Goal: Task Accomplishment & Management: Complete application form

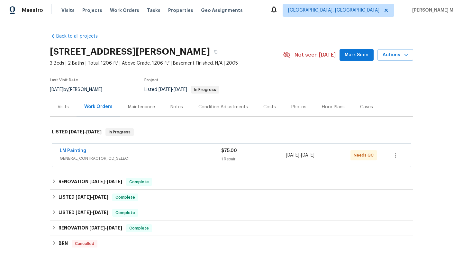
click at [58, 107] on div "Visits" at bounding box center [63, 107] width 11 height 6
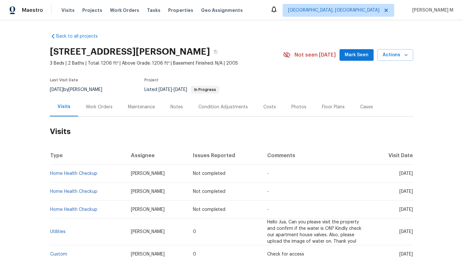
drag, startPoint x: 383, startPoint y: 172, endPoint x: 397, endPoint y: 172, distance: 14.1
click at [399, 172] on span "[DATE]" at bounding box center [405, 173] width 13 height 4
copy span "[DATE]"
click at [105, 108] on div "Work Orders" at bounding box center [99, 107] width 27 height 6
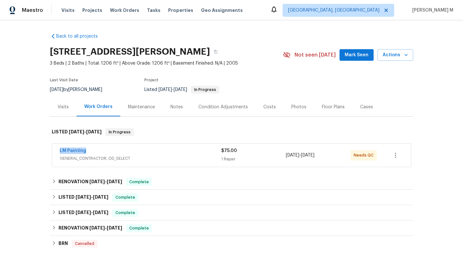
drag, startPoint x: 54, startPoint y: 149, endPoint x: 91, endPoint y: 149, distance: 37.0
click at [91, 149] on div "LM Painting GENERAL_CONTRACTOR, OD_SELECT $75.00 1 Repair [DATE] - [DATE] Needs…" at bounding box center [231, 155] width 359 height 23
copy link "LM Painting"
drag, startPoint x: 350, startPoint y: 155, endPoint x: 371, endPoint y: 156, distance: 20.9
click at [371, 156] on div "Needs QC" at bounding box center [363, 155] width 26 height 10
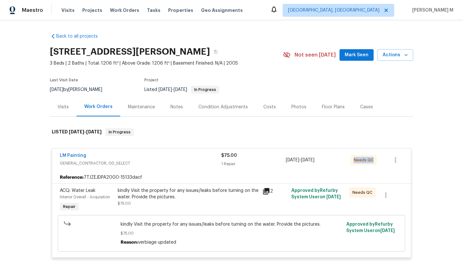
click at [371, 156] on div "Needs QC" at bounding box center [363, 160] width 26 height 10
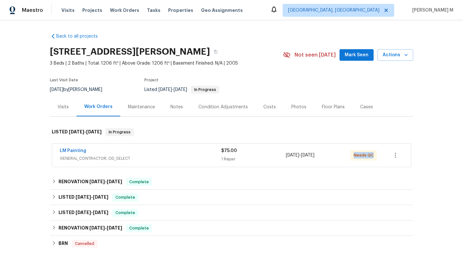
drag, startPoint x: 349, startPoint y: 157, endPoint x: 370, endPoint y: 157, distance: 20.2
click at [370, 157] on div "Needs QC" at bounding box center [363, 155] width 26 height 10
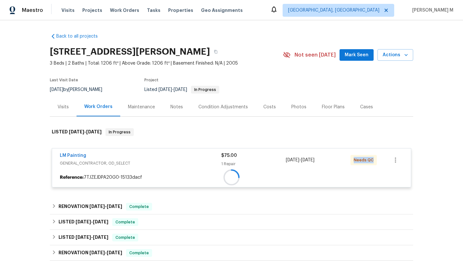
copy span "Needs QC"
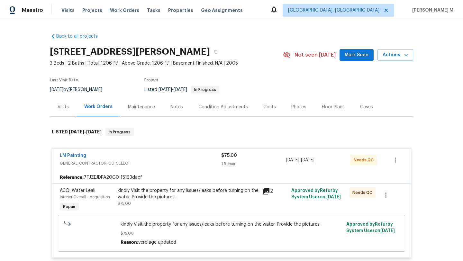
click at [58, 111] on div "Visits" at bounding box center [63, 106] width 27 height 19
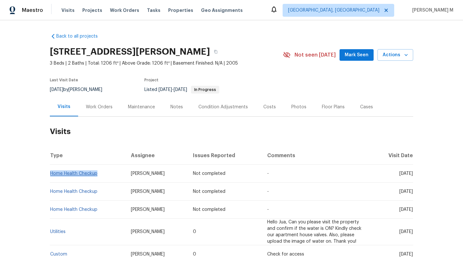
copy link "Home Health Checkup"
drag, startPoint x: 97, startPoint y: 175, endPoint x: 49, endPoint y: 175, distance: 48.2
click at [50, 175] on td "Home Health Checkup" at bounding box center [88, 174] width 76 height 18
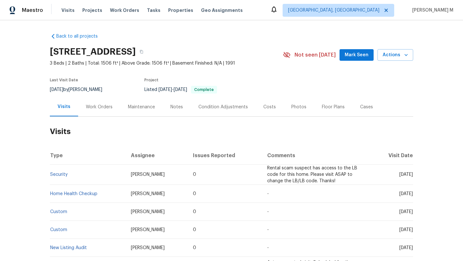
drag, startPoint x: 385, startPoint y: 174, endPoint x: 397, endPoint y: 175, distance: 12.5
click at [399, 175] on span "[DATE]" at bounding box center [405, 174] width 13 height 4
copy span "[DATE]"
click at [101, 112] on div "Work Orders" at bounding box center [99, 106] width 42 height 19
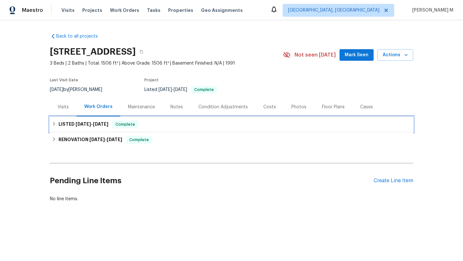
click at [97, 128] on h6 "LISTED [DATE] - [DATE]" at bounding box center [83, 125] width 50 height 8
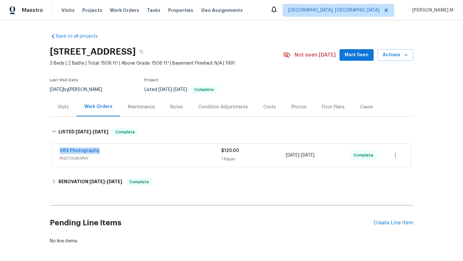
drag, startPoint x: 54, startPoint y: 151, endPoint x: 113, endPoint y: 151, distance: 58.8
click at [113, 151] on div "VRX Photography PHOTOGRAPHY $120.00 1 Repair [DATE] - [DATE] Complete" at bounding box center [231, 155] width 359 height 23
copy link "VRX Photography"
drag, startPoint x: 283, startPoint y: 155, endPoint x: 331, endPoint y: 155, distance: 48.2
click at [331, 155] on div "[DATE] - [DATE]" at bounding box center [318, 155] width 65 height 15
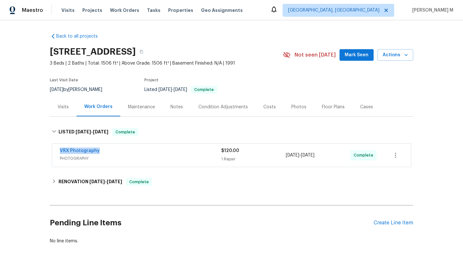
copy span "[DATE] - [DATE]"
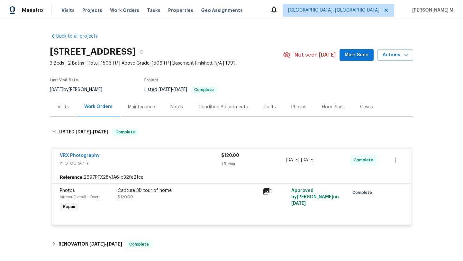
click at [360, 108] on div "Cases" at bounding box center [366, 107] width 13 height 6
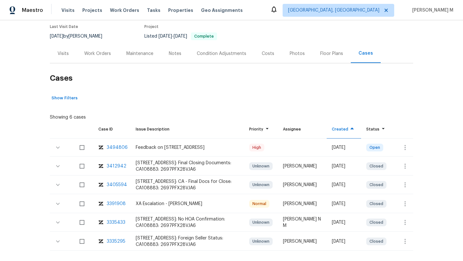
scroll to position [62, 0]
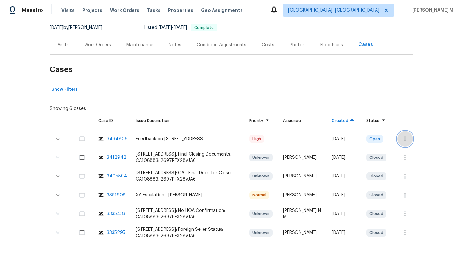
click at [398, 144] on button "button" at bounding box center [404, 138] width 15 height 15
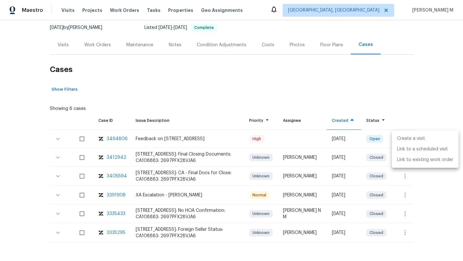
click at [404, 141] on li "Create a visit" at bounding box center [425, 138] width 67 height 11
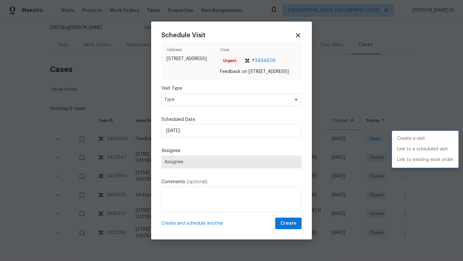
click at [220, 103] on div at bounding box center [231, 130] width 463 height 261
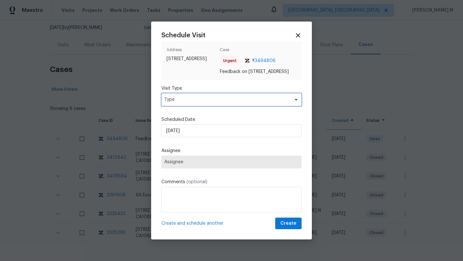
click at [220, 103] on span "Type" at bounding box center [226, 99] width 125 height 6
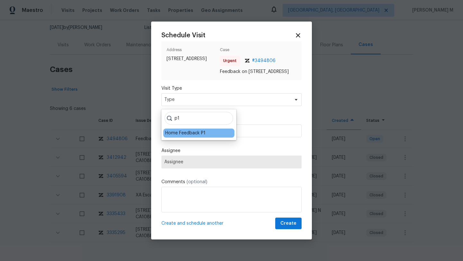
type input "p1"
click at [192, 130] on div "Home Feedback P1" at bounding box center [198, 133] width 71 height 9
click at [192, 133] on div "Home Feedback P1" at bounding box center [185, 133] width 40 height 6
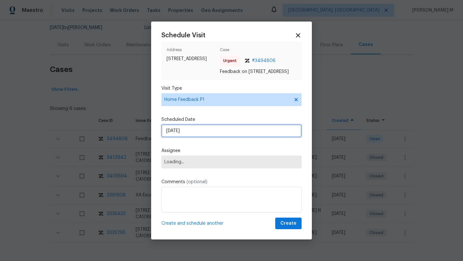
click at [192, 135] on input "[DATE]" at bounding box center [231, 130] width 140 height 13
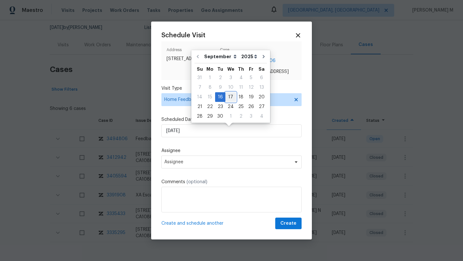
click at [226, 100] on div "17" at bounding box center [230, 97] width 11 height 9
type input "[DATE]"
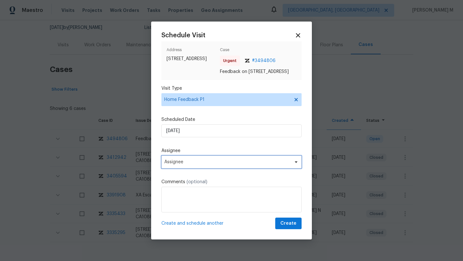
click at [198, 164] on span "Assignee" at bounding box center [227, 161] width 126 height 5
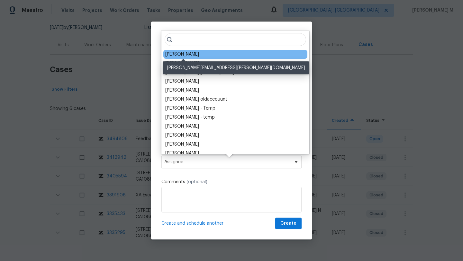
click at [196, 56] on div "[PERSON_NAME]" at bounding box center [182, 54] width 34 height 6
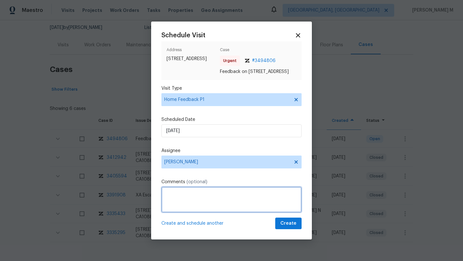
click at [227, 201] on textarea at bounding box center [231, 200] width 140 height 26
paste textarea "The lockbox doesn't work"
type textarea "An"
paste textarea "The lockbox doesn't work"
paste textarea "Kindly complete the visit and update if any WO needs to be created. Thank you"
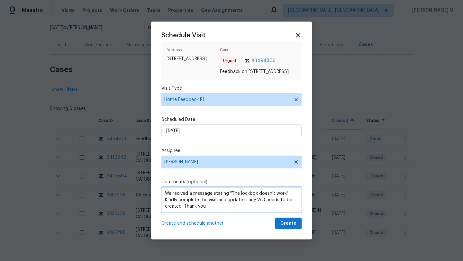
click at [0, 0] on qb-div "Correct the spelling error received" at bounding box center [0, 0] width 0 height 0
click at [220, 208] on textarea "We received a message stating "The lockbox doesn't work" Kindly complete the vi…" at bounding box center [231, 200] width 140 height 26
click at [239, 211] on textarea "We received a message stating, "The lockbox doesn't work." Kindly complete the …" at bounding box center [231, 200] width 140 height 26
click at [242, 205] on textarea "We received a message stating, "The lockbox doesn't work." Kindly complete the …" at bounding box center [231, 200] width 140 height 26
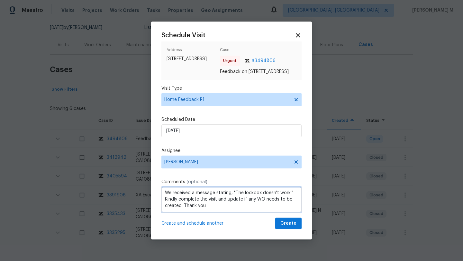
type textarea "We received a message stating, "The lockbox doesn't work." Kindly complete the …"
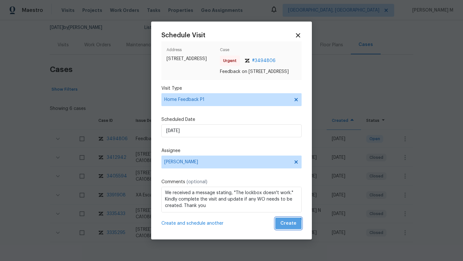
click at [280, 228] on span "Create" at bounding box center [288, 224] width 16 height 8
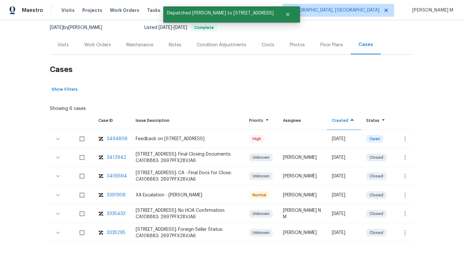
click at [63, 50] on div "Visits" at bounding box center [63, 44] width 27 height 19
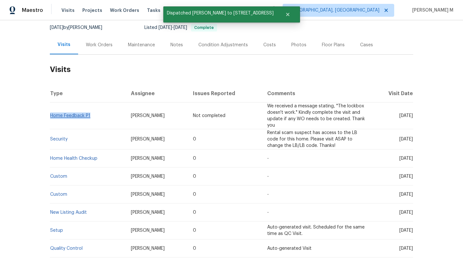
drag, startPoint x: 93, startPoint y: 117, endPoint x: 49, endPoint y: 115, distance: 44.4
click at [50, 115] on td "Home Feedback P1" at bounding box center [88, 116] width 76 height 27
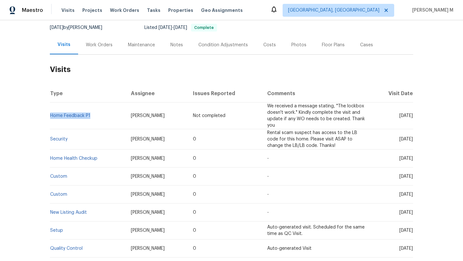
copy link "Home Feedback P1"
drag, startPoint x: 122, startPoint y: 116, endPoint x: 176, endPoint y: 116, distance: 53.7
click at [176, 116] on td "[PERSON_NAME]" at bounding box center [157, 116] width 62 height 27
copy span "[PERSON_NAME]"
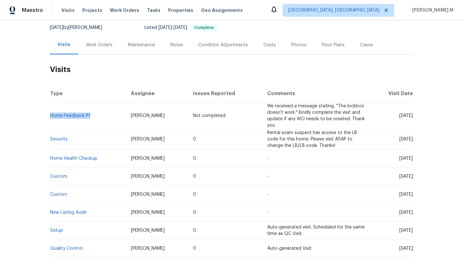
drag, startPoint x: 385, startPoint y: 115, endPoint x: 399, endPoint y: 115, distance: 14.1
click at [399, 115] on span "[DATE]" at bounding box center [405, 115] width 13 height 4
copy span "[DATE]"
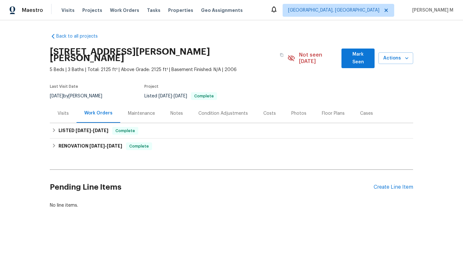
click at [52, 111] on div "Visits" at bounding box center [63, 113] width 27 height 19
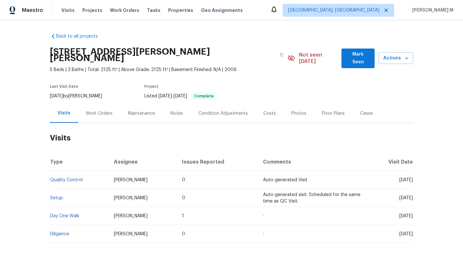
drag, startPoint x: 384, startPoint y: 175, endPoint x: 398, endPoint y: 175, distance: 13.8
click at [399, 178] on span "Fri, Sep 12 2025" at bounding box center [405, 180] width 13 height 4
copy span "Sep 12"
click at [94, 110] on div "Work Orders" at bounding box center [99, 113] width 42 height 19
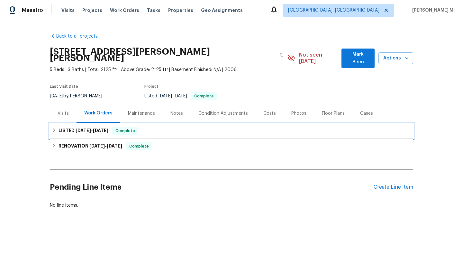
click at [102, 127] on h6 "LISTED 9/13/25 - 9/15/25" at bounding box center [83, 131] width 50 height 8
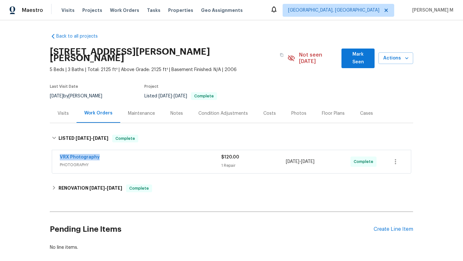
drag, startPoint x: 72, startPoint y: 152, endPoint x: 115, endPoint y: 152, distance: 43.1
click at [115, 152] on div "VRX Photography PHOTOGRAPHY $120.00 1 Repair 9/13/2025 - 9/15/2025 Complete" at bounding box center [231, 161] width 359 height 23
copy link "VRX Photography"
drag, startPoint x: 283, startPoint y: 154, endPoint x: 324, endPoint y: 154, distance: 40.8
click at [314, 158] on span "9/13/2025 - 9/15/2025" at bounding box center [300, 161] width 29 height 6
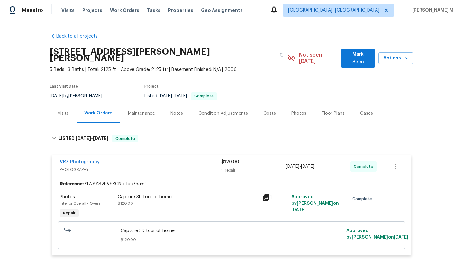
scroll to position [83, 0]
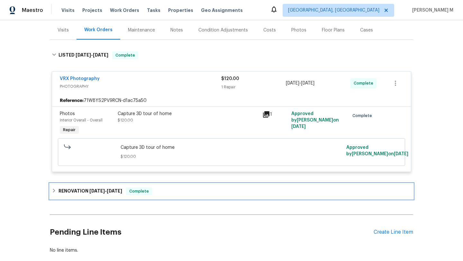
click at [122, 189] on div "RENOVATION 9/2/25 - 9/12/25 Complete" at bounding box center [231, 191] width 359 height 8
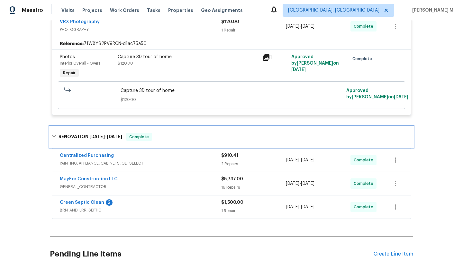
scroll to position [152, 0]
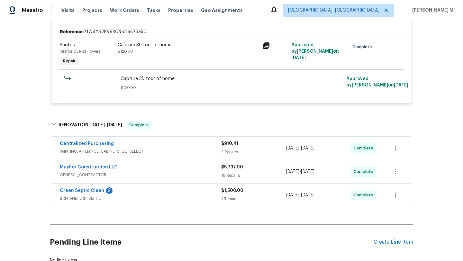
click at [174, 165] on div "MayFor Construction LLC" at bounding box center [140, 168] width 161 height 8
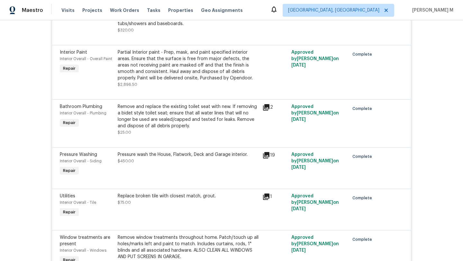
scroll to position [1174, 0]
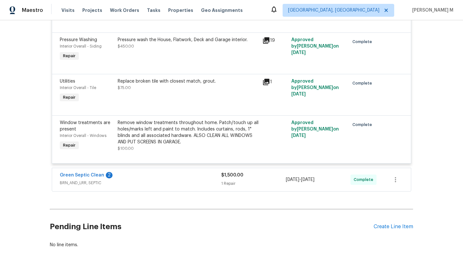
click at [169, 180] on span "BRN_AND_LRR, SEPTIC" at bounding box center [140, 183] width 161 height 6
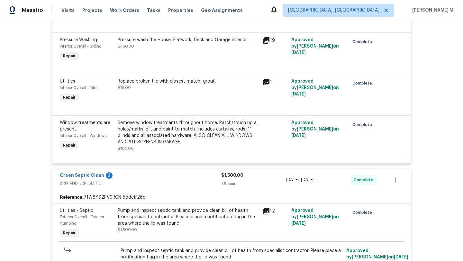
scroll to position [1282, 0]
